Goal: Task Accomplishment & Management: Manage account settings

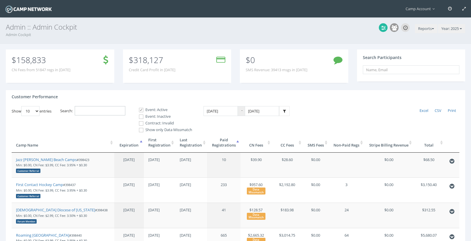
click at [104, 112] on input "Search:" at bounding box center [100, 111] width 51 height 10
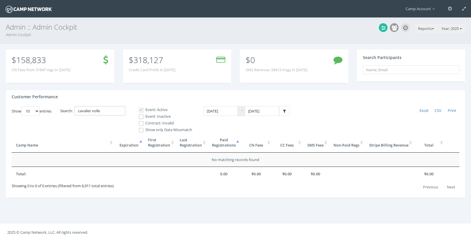
type input "cavalier volle"
click at [145, 117] on label "Event: Inactive" at bounding box center [163, 117] width 58 height 6
click at [141, 117] on input "Event: Inactive" at bounding box center [138, 117] width 6 height 6
checkbox input "true"
click at [144, 124] on span at bounding box center [141, 124] width 6 height 6
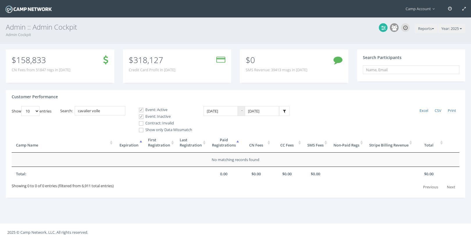
click at [141, 124] on input "Contract: Invalid" at bounding box center [138, 124] width 6 height 6
checkbox input "true"
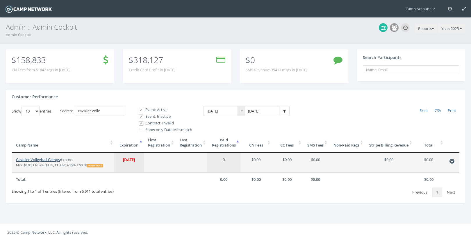
click at [52, 161] on link "Cavalier Volleyball Camps" at bounding box center [38, 159] width 44 height 5
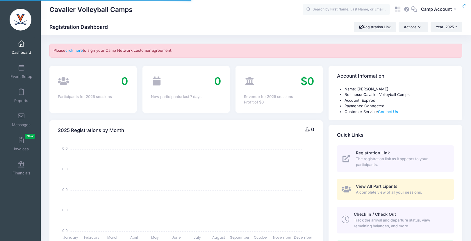
select select
click at [446, 10] on span "Camp Account" at bounding box center [436, 9] width 31 height 6
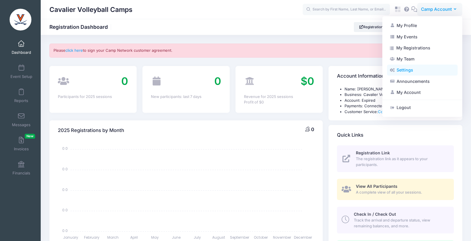
click at [431, 72] on link "Settings" at bounding box center [422, 70] width 71 height 11
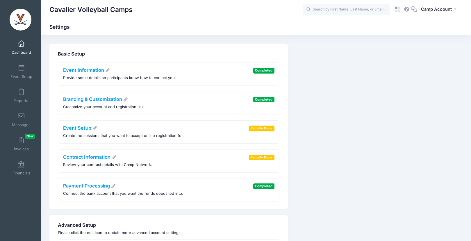
click at [21, 46] on span at bounding box center [21, 44] width 0 height 6
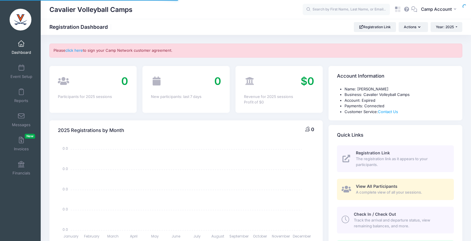
select select
click at [446, 26] on span "Year: 2025" at bounding box center [445, 27] width 18 height 4
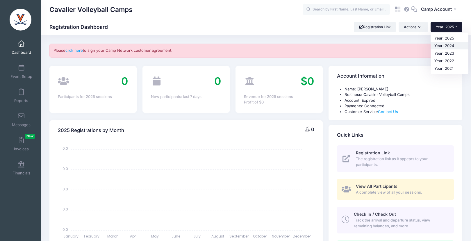
click at [448, 46] on link "Year: 2024" at bounding box center [449, 46] width 38 height 8
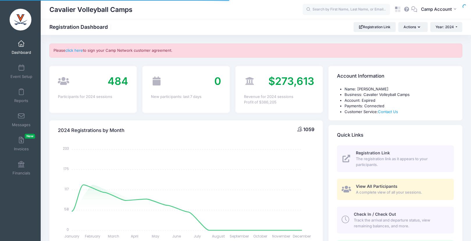
select select
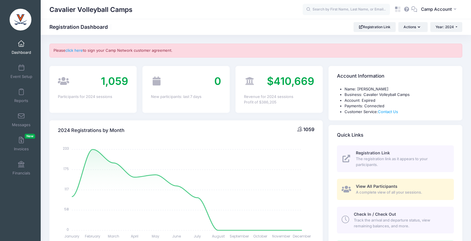
click at [444, 32] on div "Cavalier Volleyball Camps Registration Dashboard Registration Link Actions Year…" at bounding box center [256, 27] width 430 height 16
click at [444, 31] on button "Year: 2024" at bounding box center [446, 27] width 32 height 10
click at [444, 39] on link "Year: 2025" at bounding box center [449, 38] width 38 height 8
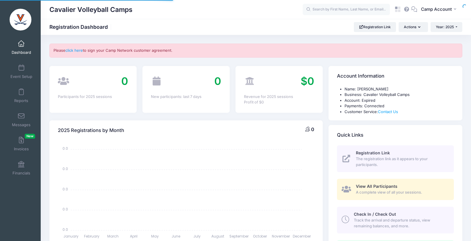
select select
click at [79, 49] on link "click here" at bounding box center [73, 50] width 17 height 5
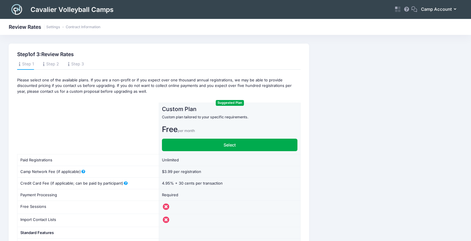
click at [431, 11] on span "Camp Account" at bounding box center [436, 9] width 31 height 6
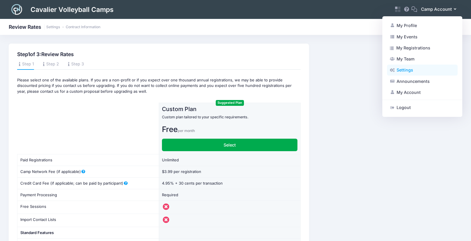
click at [421, 69] on link "Settings" at bounding box center [422, 70] width 71 height 11
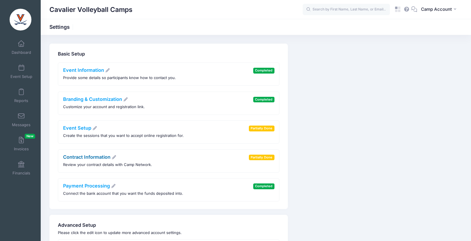
click at [94, 155] on link "Contract Information" at bounding box center [89, 157] width 53 height 6
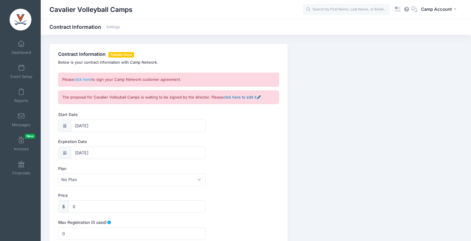
click at [239, 96] on link "click here to edit it" at bounding box center [242, 97] width 38 height 5
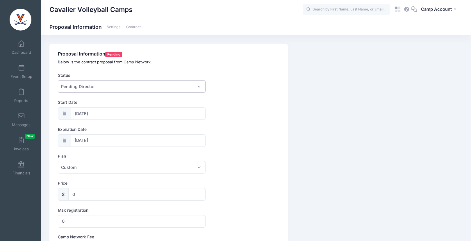
click at [146, 89] on span "Pending Director" at bounding box center [132, 86] width 148 height 12
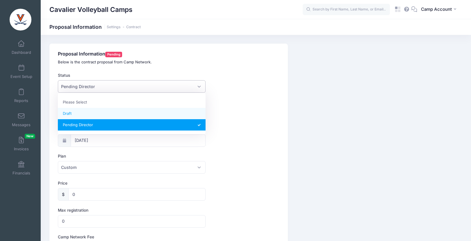
select select "0"
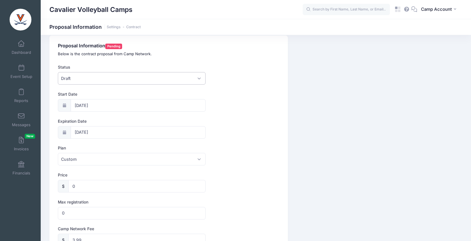
scroll to position [9, 0]
click at [133, 105] on input "[DATE]" at bounding box center [138, 104] width 135 height 12
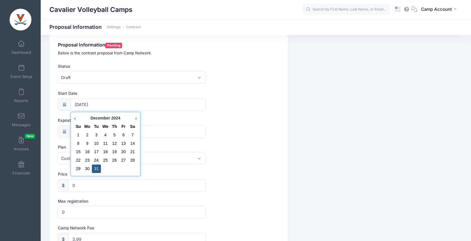
click at [215, 126] on div "Expiration Date [DATE]" at bounding box center [168, 127] width 221 height 20
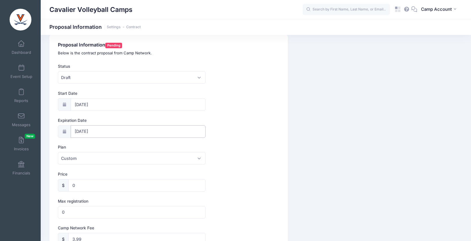
click at [149, 128] on input "12/31/2025" at bounding box center [138, 131] width 135 height 12
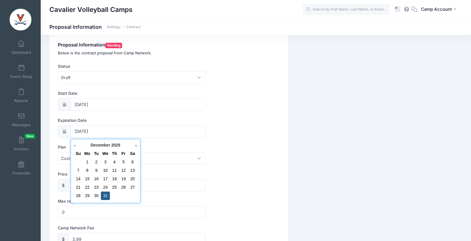
click at [135, 145] on link "Next" at bounding box center [134, 146] width 6 height 6
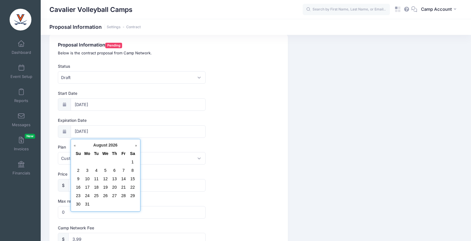
click at [135, 145] on link "Next" at bounding box center [134, 146] width 6 height 6
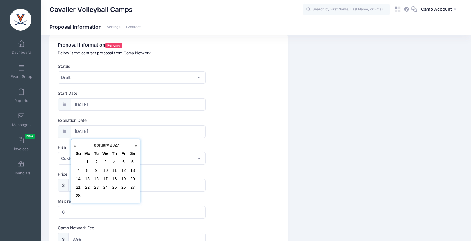
click at [135, 145] on link "Next" at bounding box center [134, 146] width 6 height 6
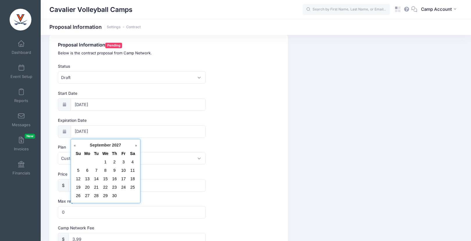
click at [135, 145] on link "Next" at bounding box center [134, 146] width 6 height 6
click at [126, 196] on td "31" at bounding box center [123, 196] width 9 height 8
type input "12/31/2027"
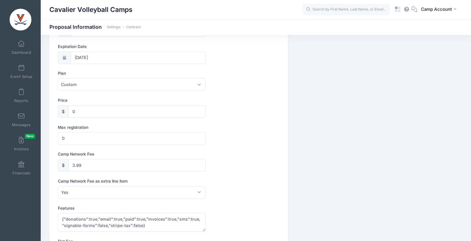
scroll to position [93, 0]
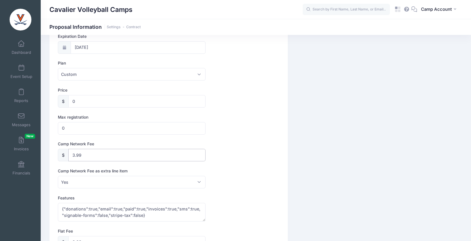
drag, startPoint x: 99, startPoint y: 154, endPoint x: 56, endPoint y: 149, distance: 42.5
click at [56, 149] on div "Proposal Information Pending Below is the contract proposal from Camp Network. …" at bounding box center [168, 239] width 238 height 576
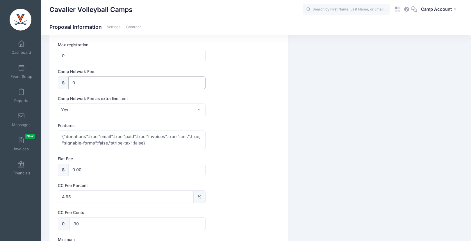
scroll to position [166, 0]
type input "0"
drag, startPoint x: 75, startPoint y: 196, endPoint x: 52, endPoint y: 192, distance: 22.7
click at [52, 192] on div "Proposal Information Pending Below is the contract proposal from Camp Network. …" at bounding box center [168, 165] width 238 height 576
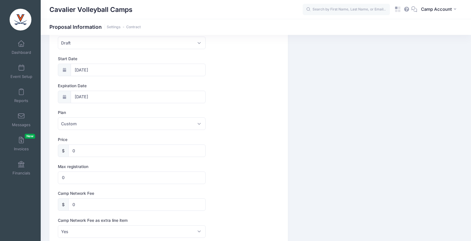
scroll to position [16, 0]
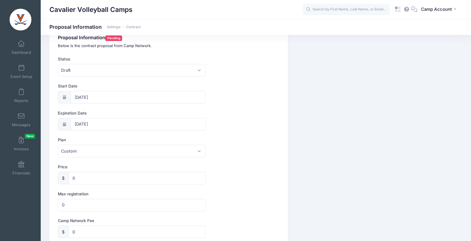
type input "3.5"
click at [62, 205] on input "0" at bounding box center [132, 205] width 148 height 12
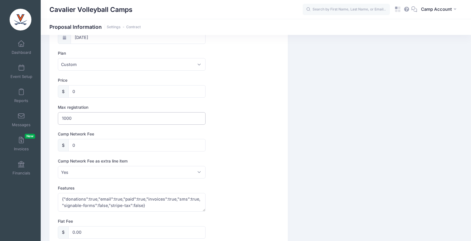
scroll to position [35, 0]
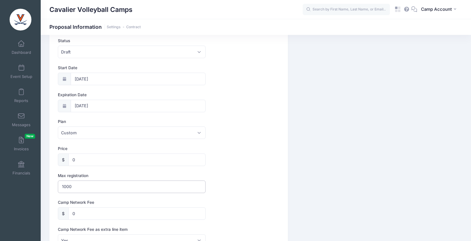
type input "1000"
click at [117, 54] on span "Draft" at bounding box center [132, 52] width 148 height 12
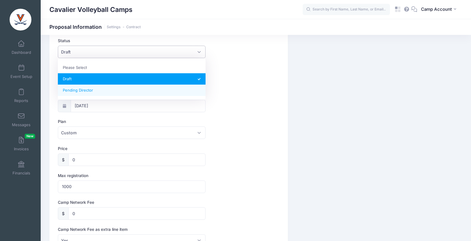
select select "1"
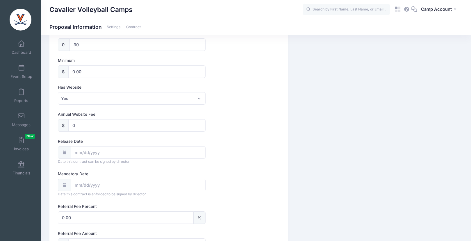
scroll to position [400, 0]
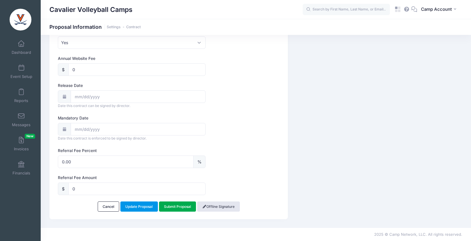
click at [134, 205] on link "Update Proposal" at bounding box center [138, 206] width 37 height 10
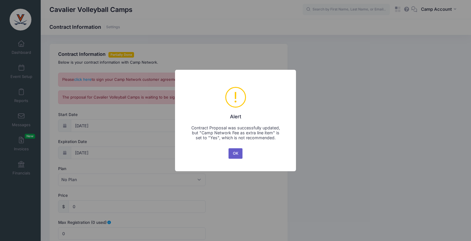
click at [237, 155] on button "OK" at bounding box center [235, 153] width 14 height 10
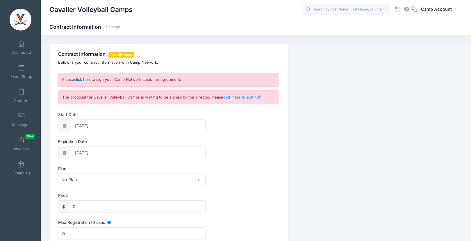
click at [88, 80] on link "click here" at bounding box center [82, 79] width 17 height 5
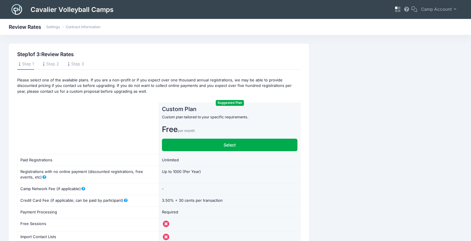
click at [399, 9] on icon at bounding box center [397, 9] width 7 height 7
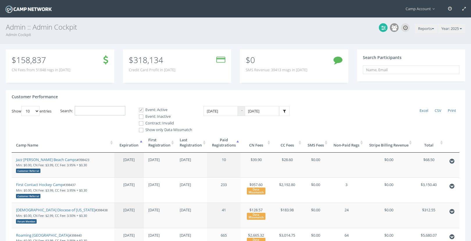
click at [107, 106] on input "Search:" at bounding box center [100, 111] width 51 height 10
paste input "russ@maestrosoccer.com"
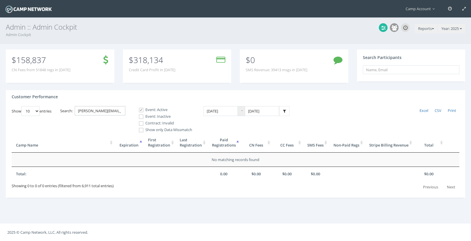
scroll to position [0, 4]
drag, startPoint x: 83, startPoint y: 110, endPoint x: 70, endPoint y: 110, distance: 12.8
click at [70, 110] on label "Search: russ@maestrosoccer.com" at bounding box center [92, 111] width 65 height 10
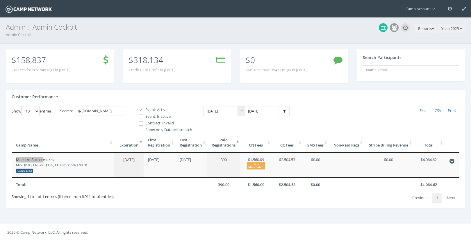
drag, startPoint x: 32, startPoint y: 160, endPoint x: 75, endPoint y: 1, distance: 164.1
click at [0, 0] on main "Camp Account My Profile My Events My Team" at bounding box center [235, 120] width 471 height 241
drag, startPoint x: 83, startPoint y: 111, endPoint x: 126, endPoint y: 118, distance: 43.6
click at [126, 118] on div "Show 10 25 50 100 entries Excel CSV Print Search: @maestrosoccer.com Event: Act…" at bounding box center [236, 154] width 448 height 96
type input "@"
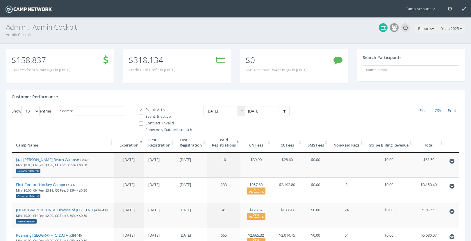
paste input "@dysportsllc.com"
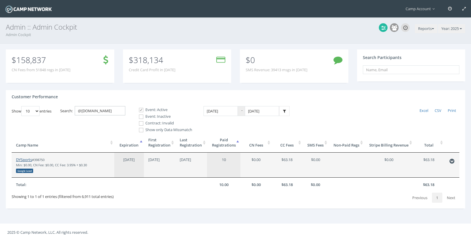
type input "@dysportsllc.com"
click at [26, 162] on link "DYSports" at bounding box center [24, 159] width 16 height 5
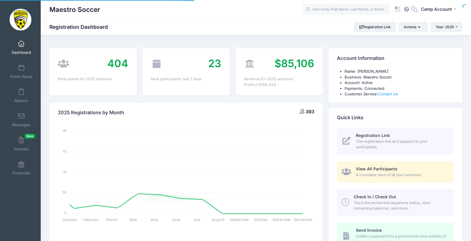
select select
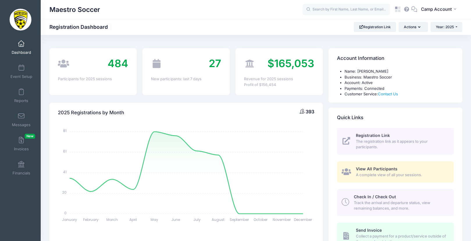
scroll to position [12, 0]
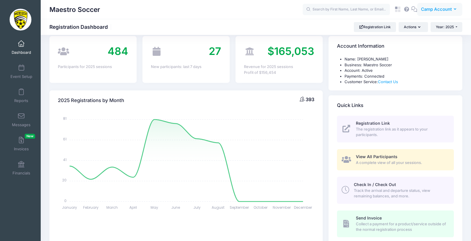
click at [435, 9] on span "Camp Account" at bounding box center [436, 9] width 31 height 6
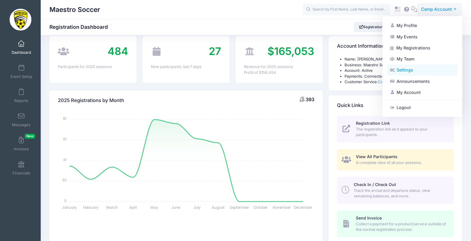
click at [420, 73] on link "Settings" at bounding box center [422, 70] width 71 height 11
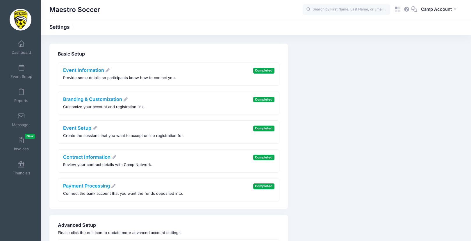
scroll to position [138, 0]
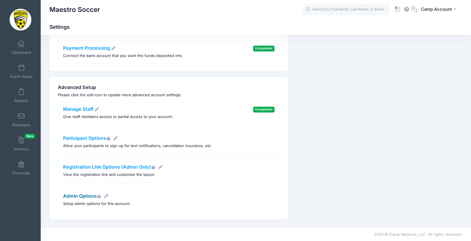
click at [82, 195] on link "Admin Options" at bounding box center [86, 196] width 46 height 6
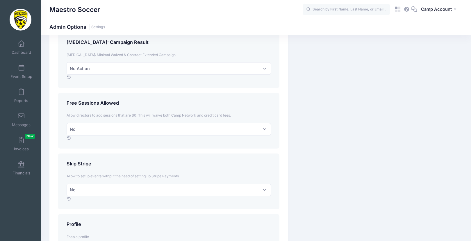
scroll to position [287, 0]
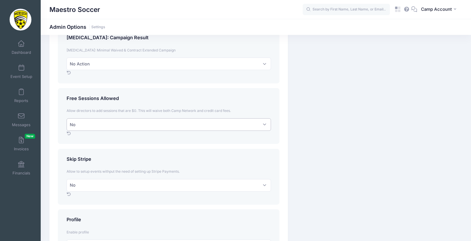
click at [111, 128] on select "No Yes" at bounding box center [169, 124] width 204 height 12
select select "1"
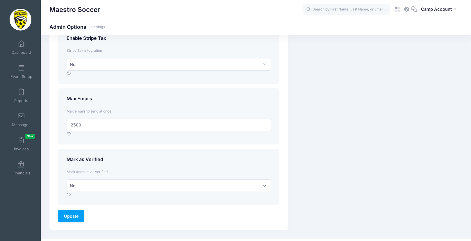
scroll to position [783, 0]
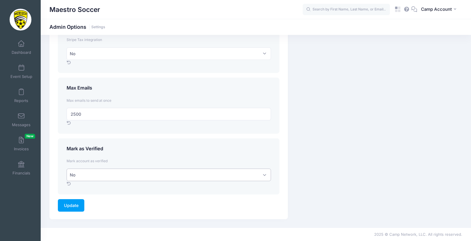
click at [83, 175] on select "No Yes" at bounding box center [169, 175] width 204 height 12
select select "1"
click at [78, 199] on input "Update" at bounding box center [71, 205] width 26 height 12
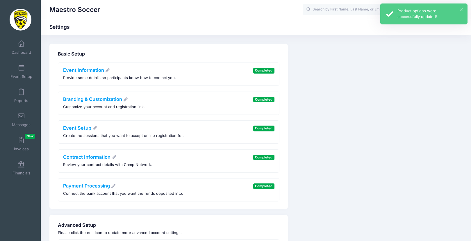
click at [461, 9] on button "×" at bounding box center [461, 9] width 3 height 3
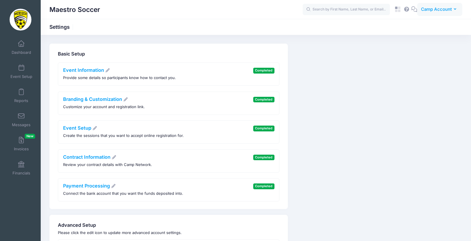
click at [424, 8] on span "Camp Account" at bounding box center [436, 9] width 31 height 6
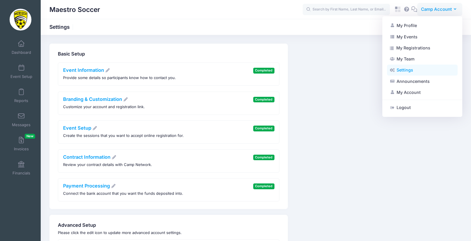
click at [404, 72] on link "Settings" at bounding box center [422, 70] width 71 height 11
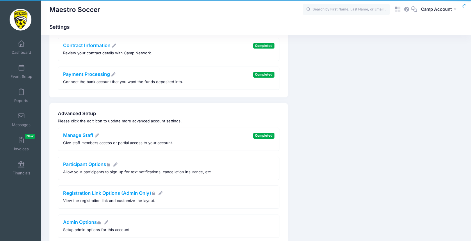
scroll to position [138, 0]
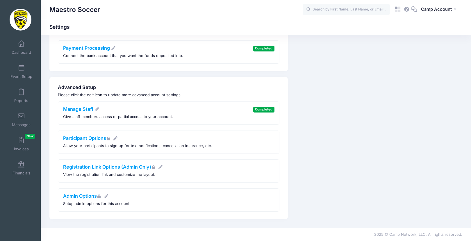
click at [82, 109] on link "Manage Staff" at bounding box center [81, 109] width 36 height 6
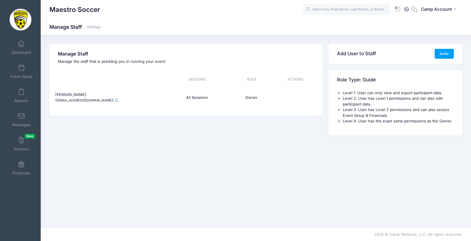
click at [115, 102] on link at bounding box center [116, 100] width 3 height 4
